Goal: Information Seeking & Learning: Learn about a topic

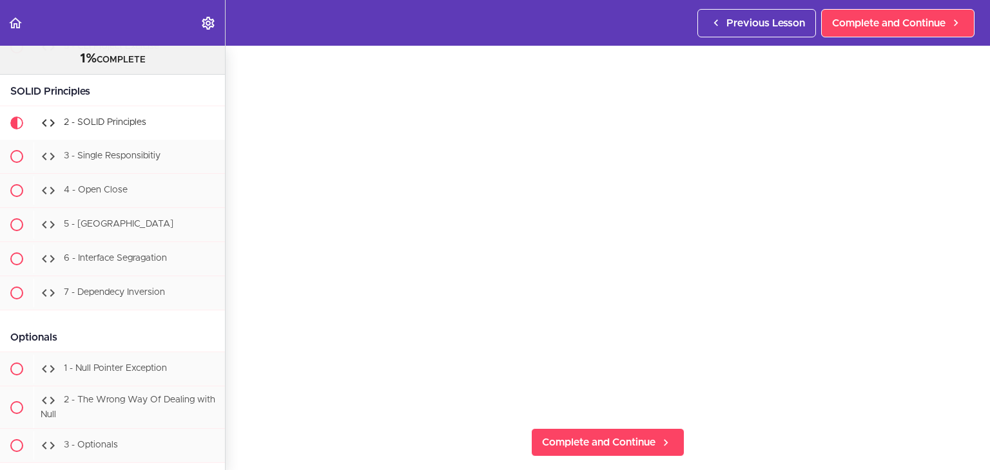
scroll to position [102, 0]
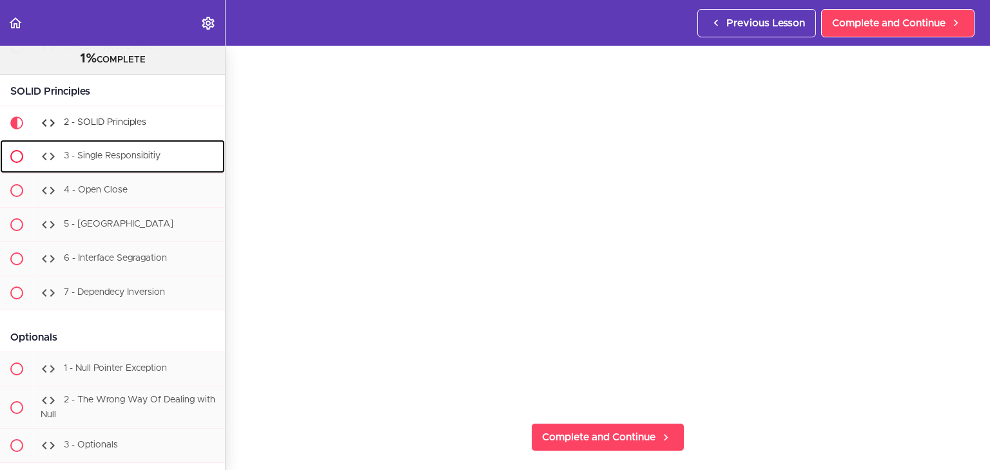
click at [102, 171] on div "3 - Single Responsibitiy" at bounding box center [129, 156] width 191 height 28
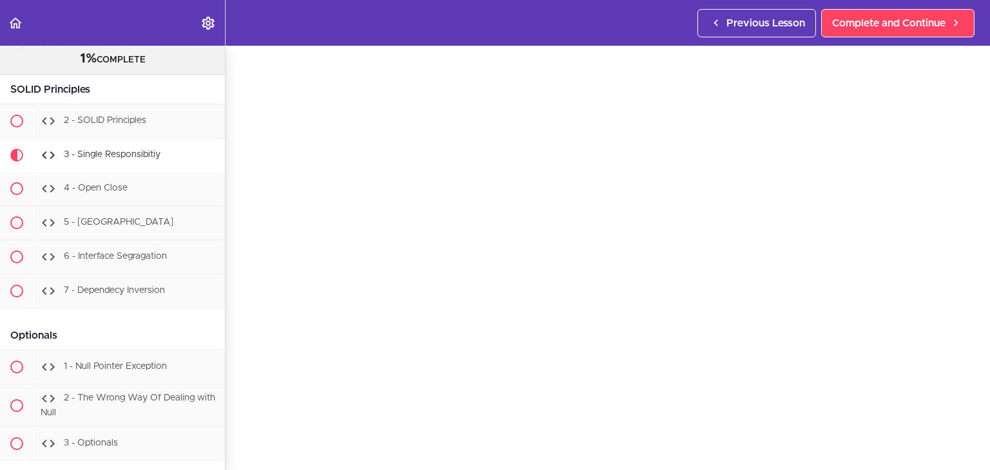
scroll to position [8693, 0]
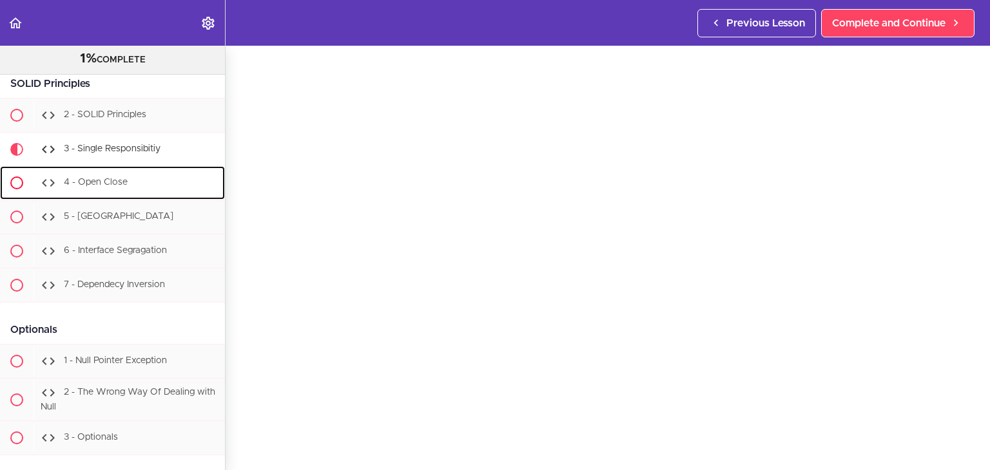
click at [105, 187] on span "4 - Open Close" at bounding box center [96, 182] width 64 height 9
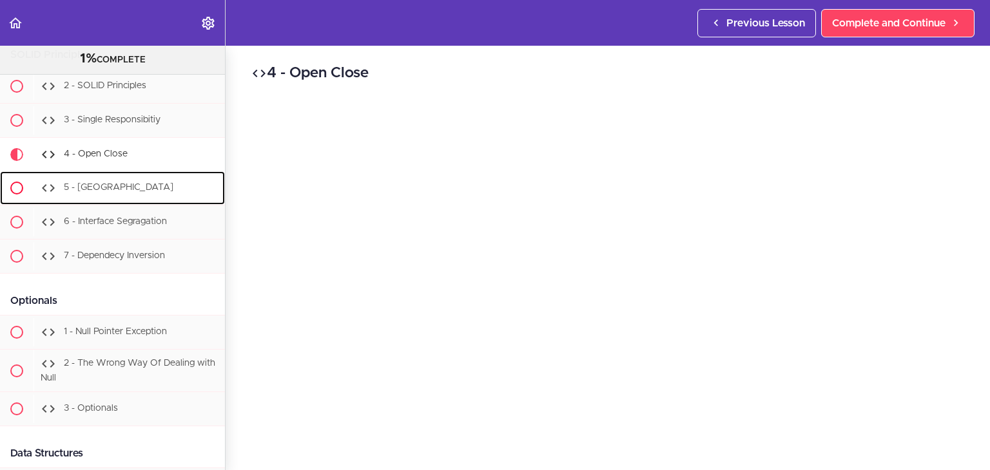
click at [99, 192] on span "5 - [GEOGRAPHIC_DATA]" at bounding box center [119, 187] width 110 height 9
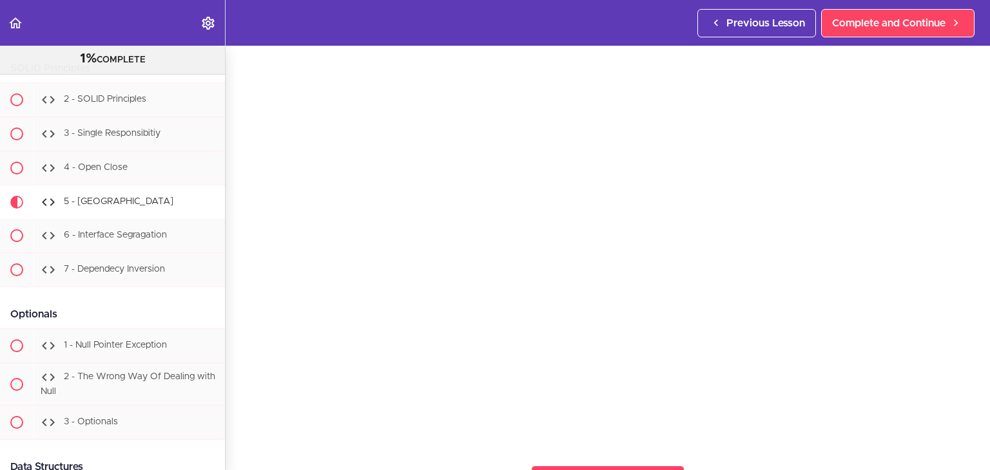
scroll to position [64, 0]
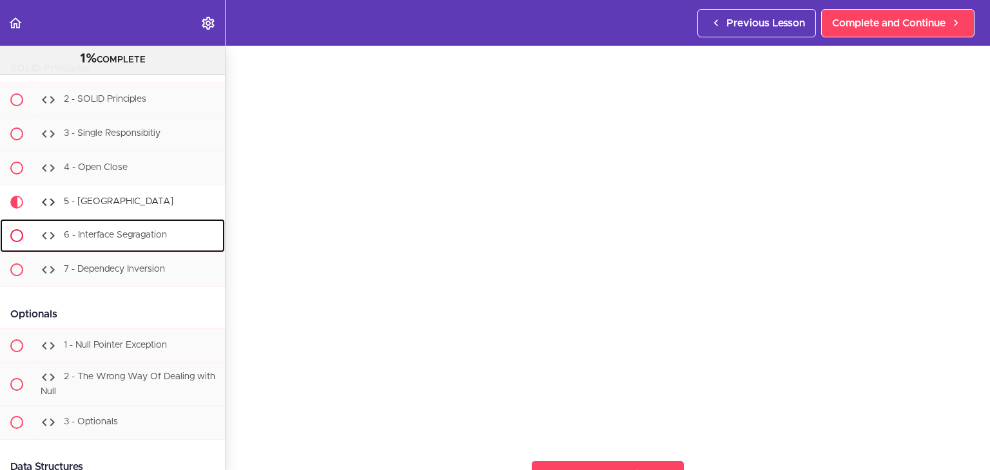
click at [94, 240] on span "6 - Interface Segragation" at bounding box center [115, 235] width 103 height 9
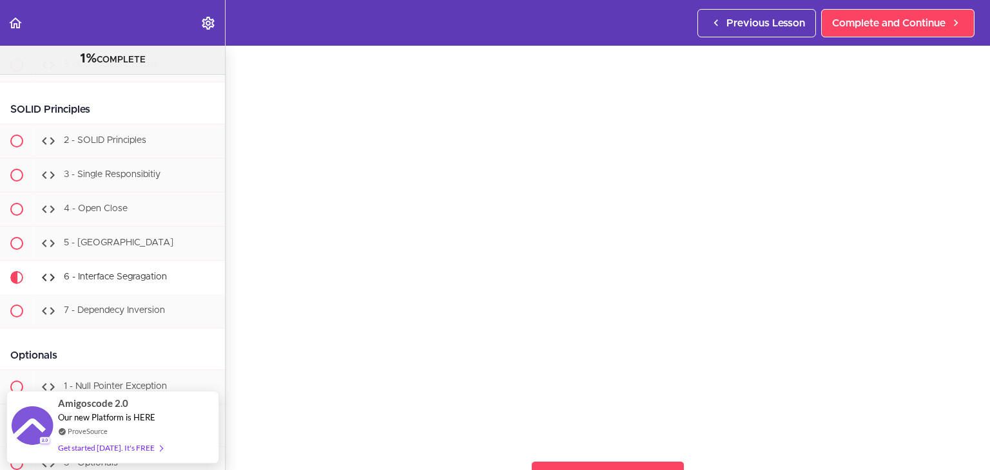
scroll to position [45, 0]
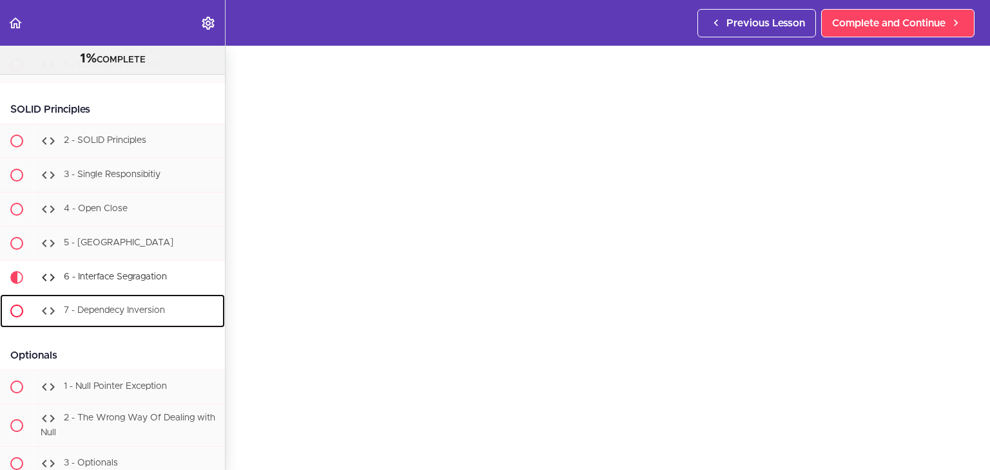
click at [133, 325] on div "7 - Dependecy Inversion" at bounding box center [129, 311] width 191 height 28
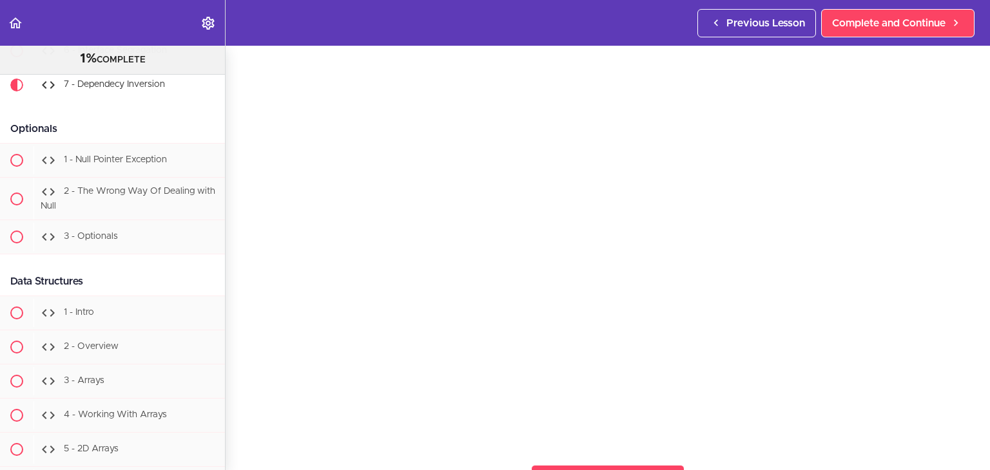
scroll to position [64, 0]
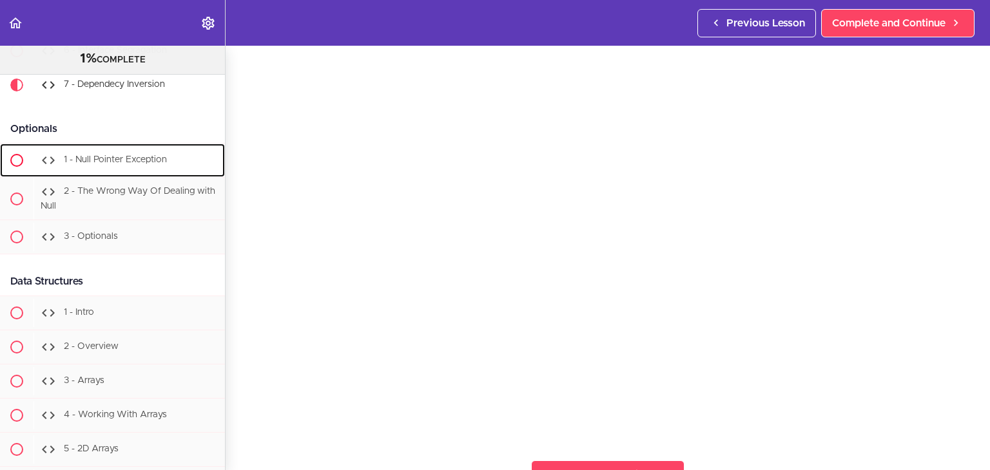
click at [127, 164] on span "1 - Null Pointer Exception" at bounding box center [115, 159] width 103 height 9
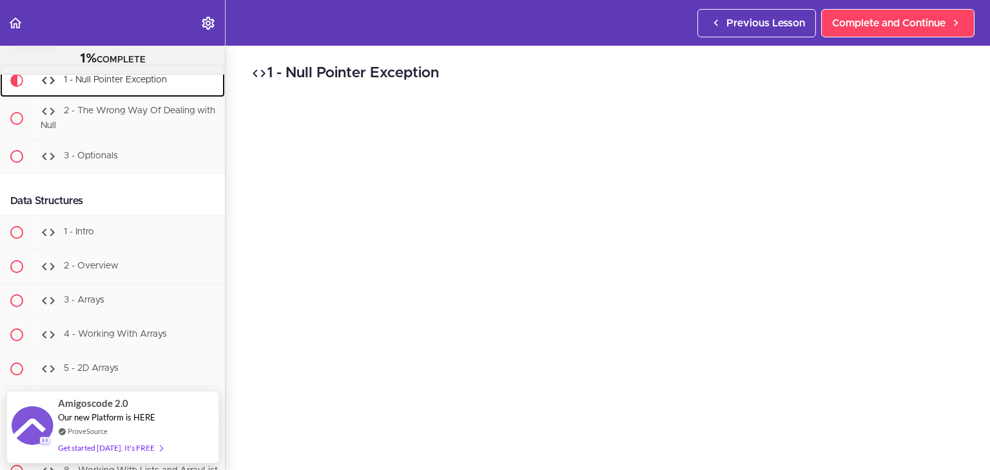
scroll to position [8970, 0]
